Goal: Information Seeking & Learning: Learn about a topic

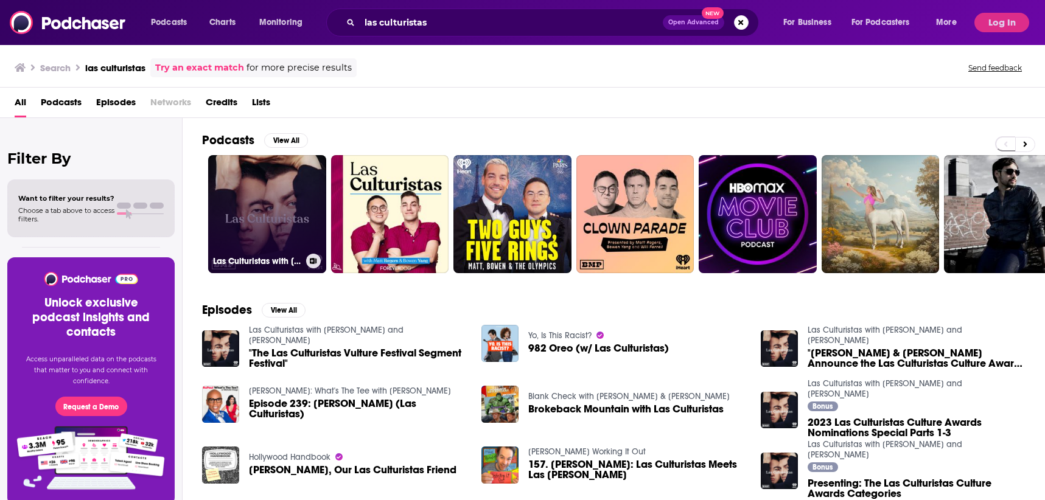
click at [276, 196] on link "Las Culturistas with [PERSON_NAME] and [PERSON_NAME]" at bounding box center [267, 214] width 118 height 118
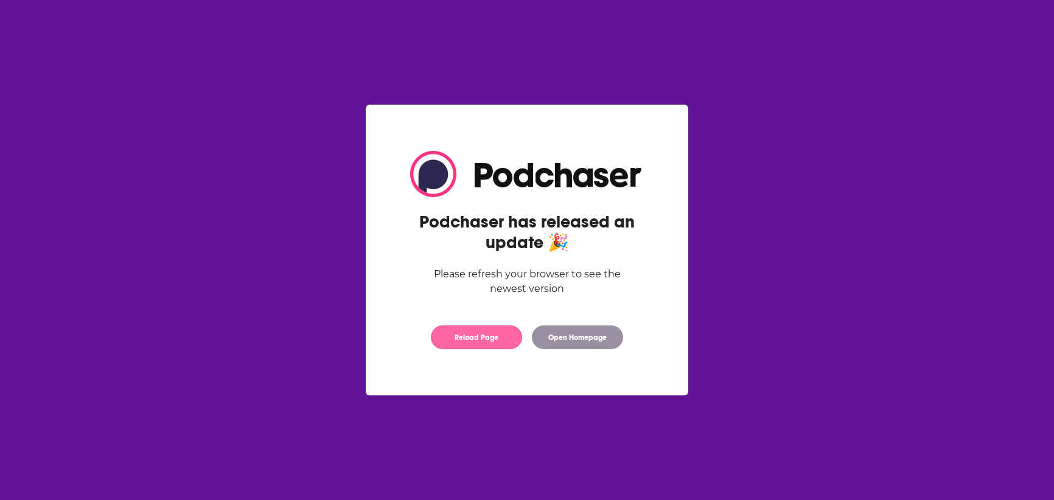
click at [489, 338] on button "Reload Page" at bounding box center [476, 338] width 91 height 24
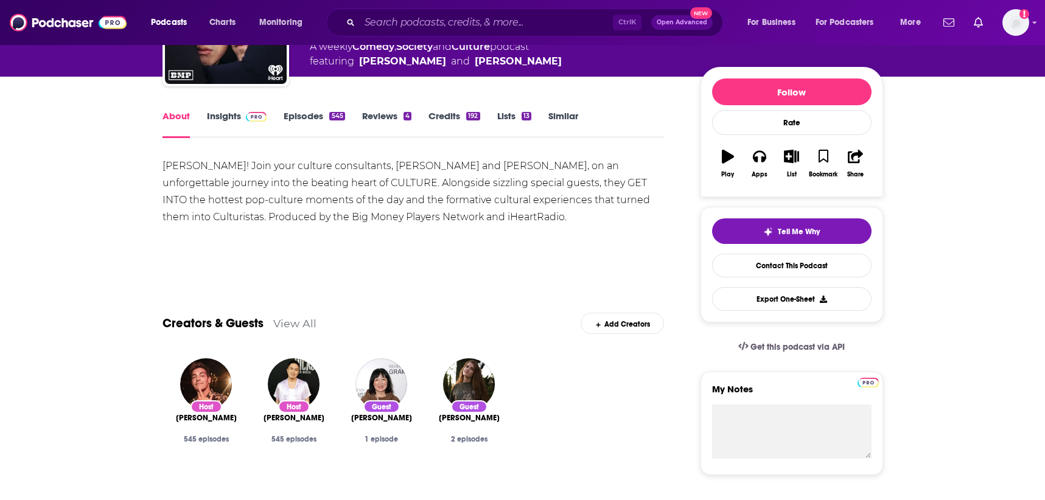
scroll to position [122, 0]
click at [210, 119] on link "Insights" at bounding box center [237, 124] width 60 height 28
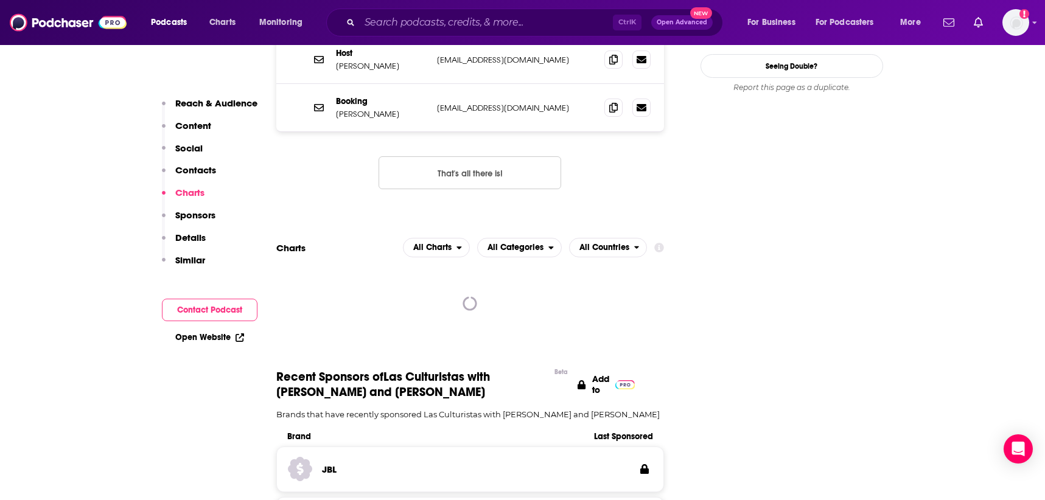
scroll to position [1339, 0]
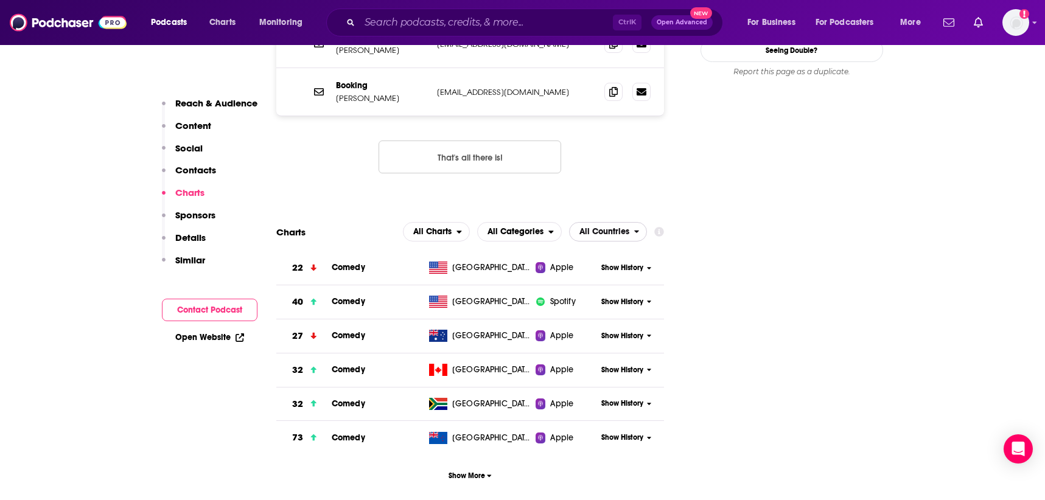
click at [630, 221] on span "All Countries" at bounding box center [601, 231] width 64 height 21
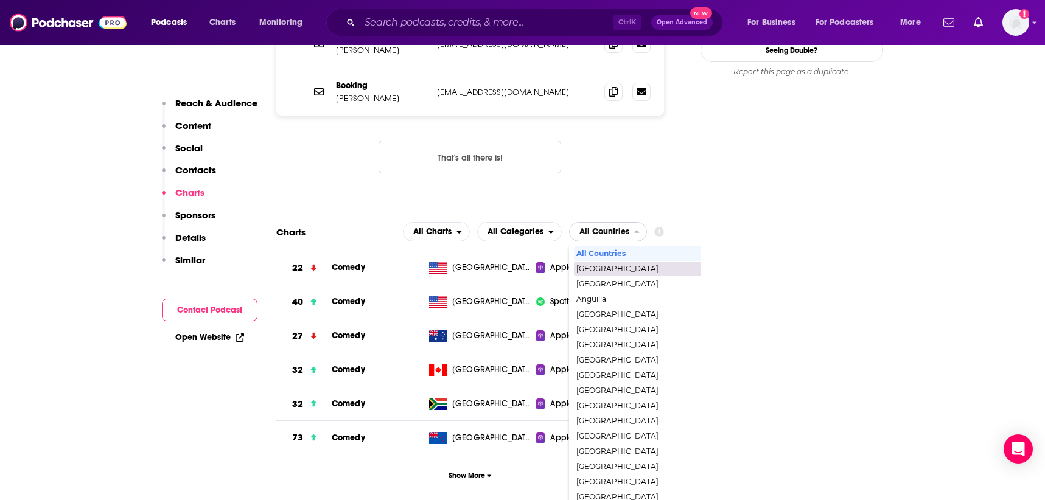
click at [622, 265] on span "[GEOGRAPHIC_DATA]" at bounding box center [660, 268] width 168 height 7
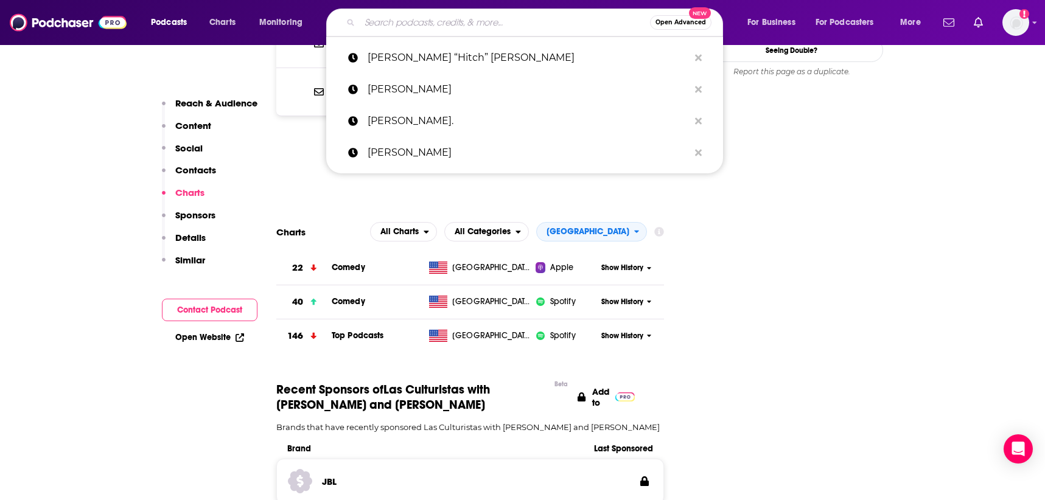
click at [394, 13] on input "Search podcasts, credits, & more..." at bounding box center [505, 22] width 290 height 19
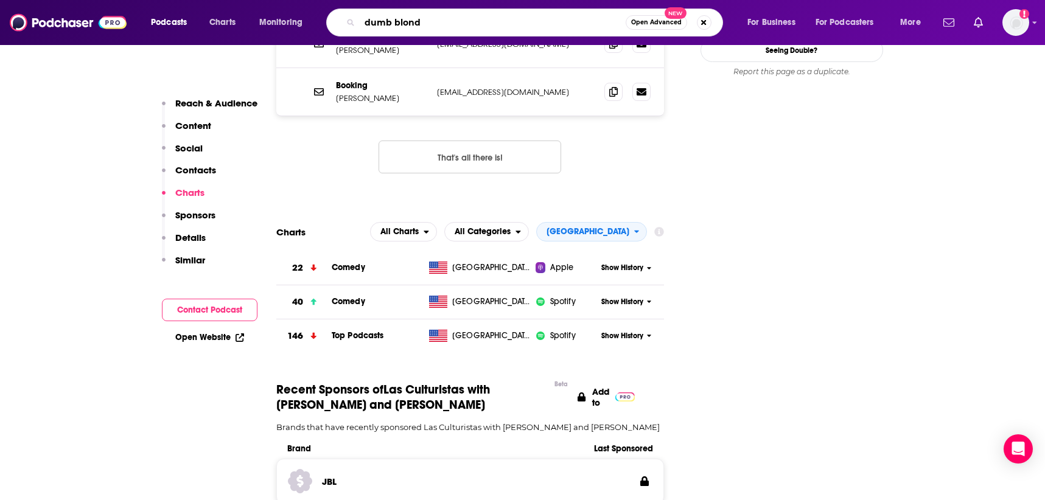
type input "dumb blonde"
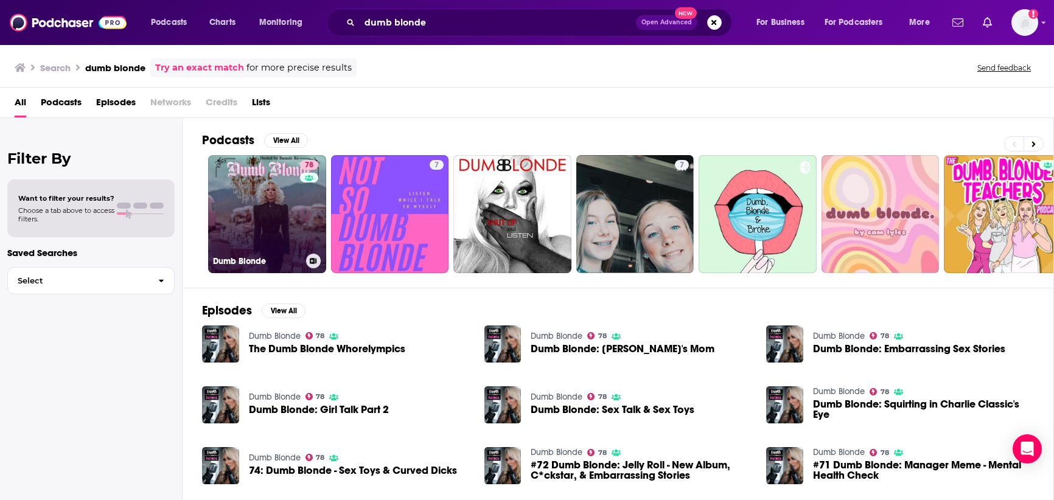
click at [251, 219] on link "78 Dumb Blonde" at bounding box center [267, 214] width 118 height 118
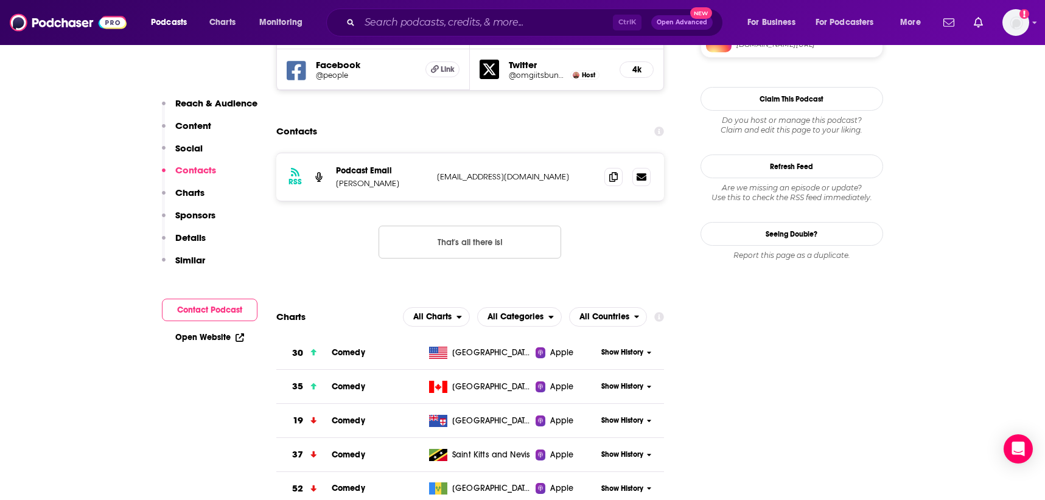
scroll to position [1156, 0]
click at [636, 312] on icon "open menu" at bounding box center [636, 316] width 5 height 9
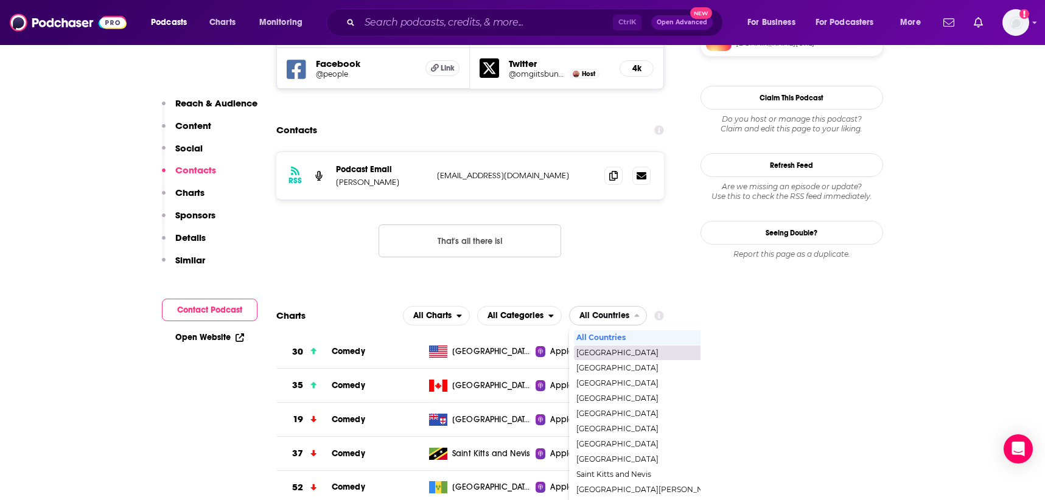
click at [621, 349] on span "[GEOGRAPHIC_DATA]" at bounding box center [649, 352] width 146 height 7
